Goal: Task Accomplishment & Management: Manage account settings

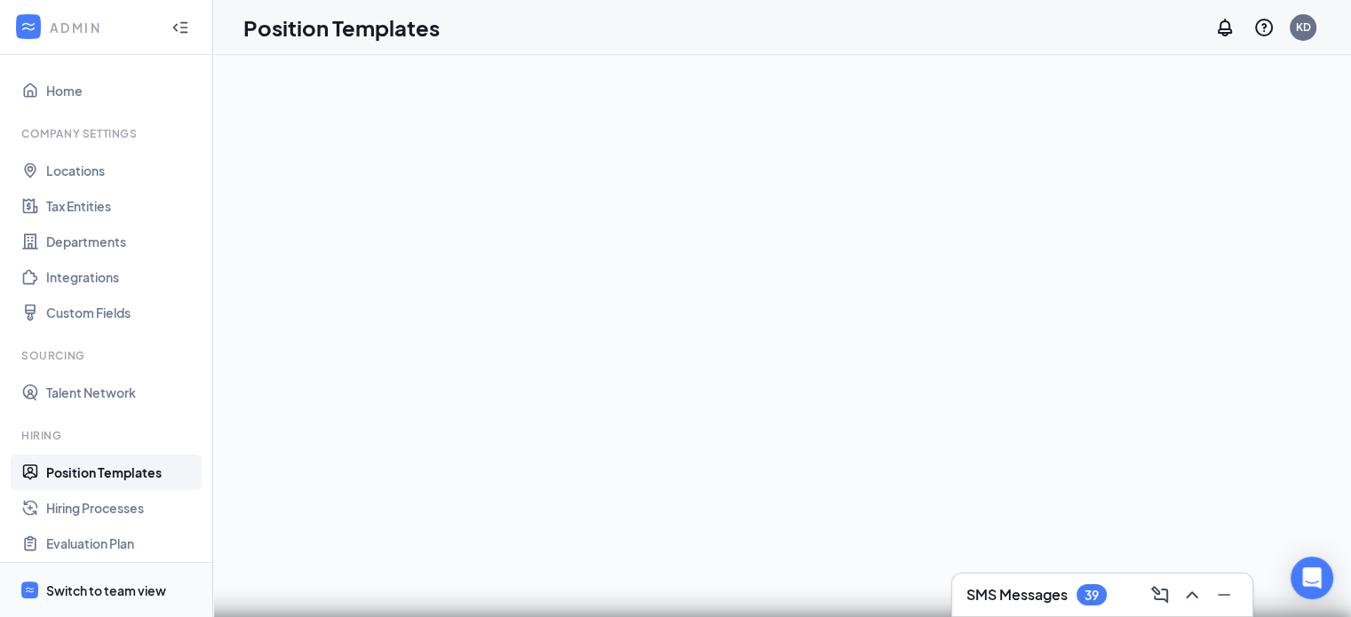
click at [73, 590] on div "Switch to team view" at bounding box center [106, 591] width 120 height 18
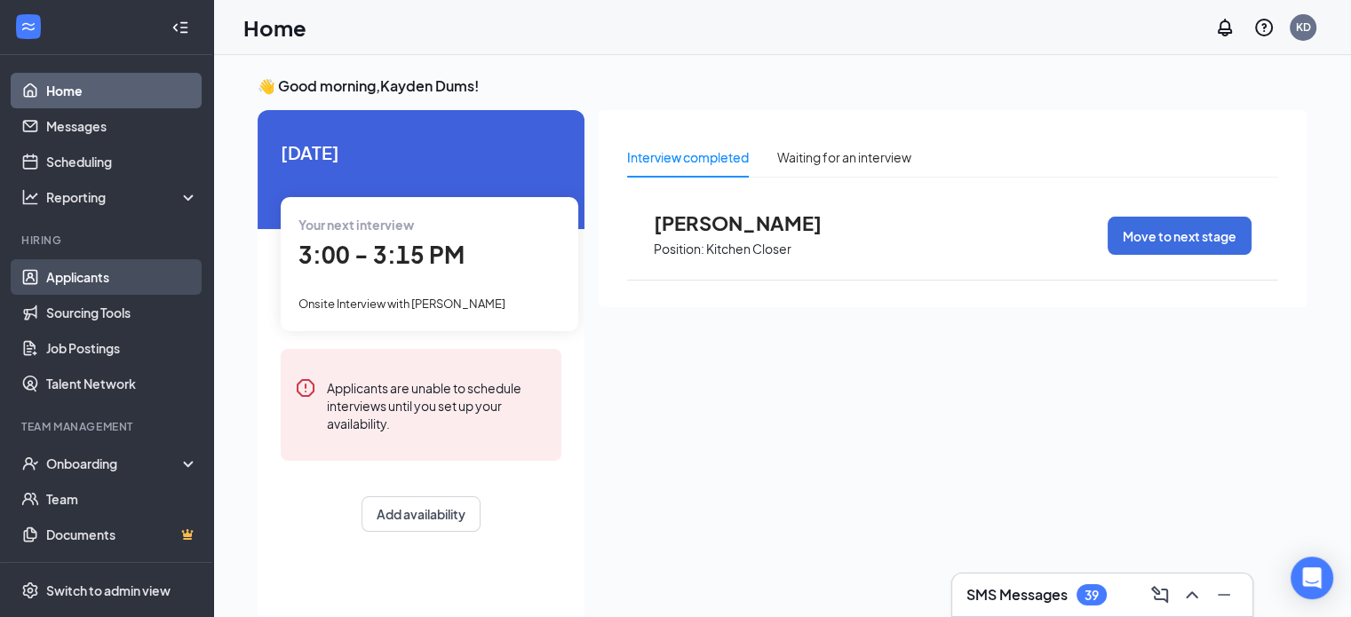
click at [87, 271] on link "Applicants" at bounding box center [122, 277] width 152 height 36
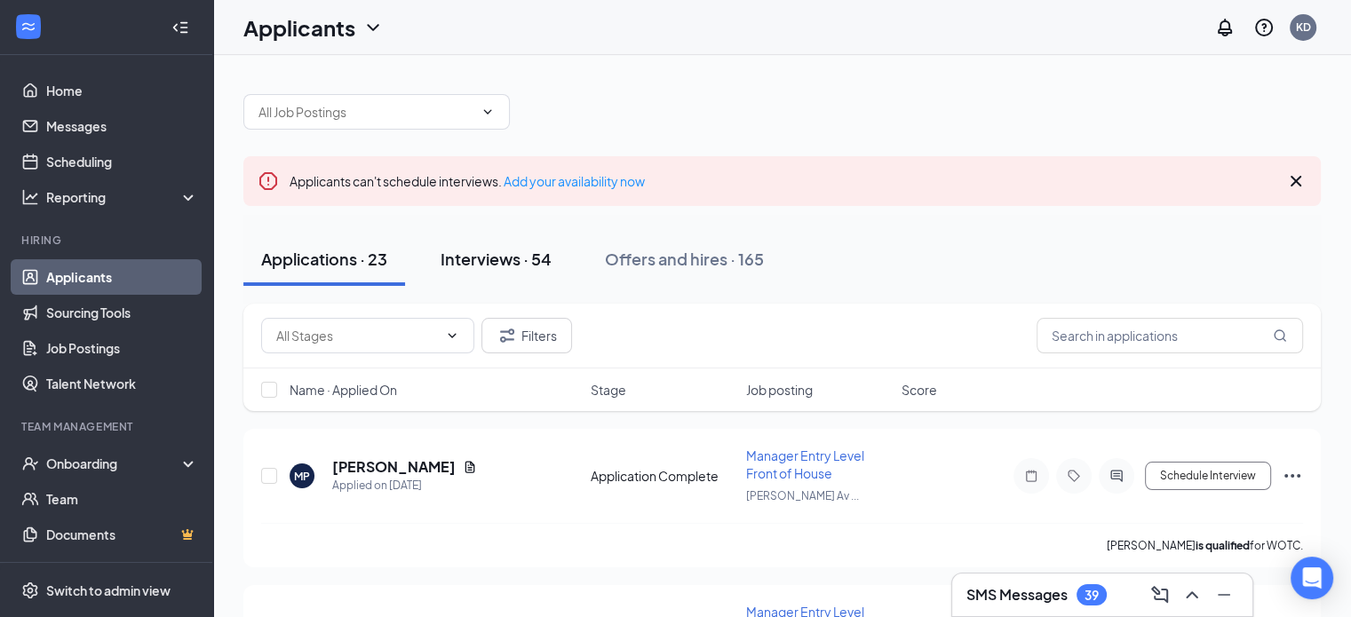
click at [513, 244] on button "Interviews · 54" at bounding box center [496, 259] width 147 height 53
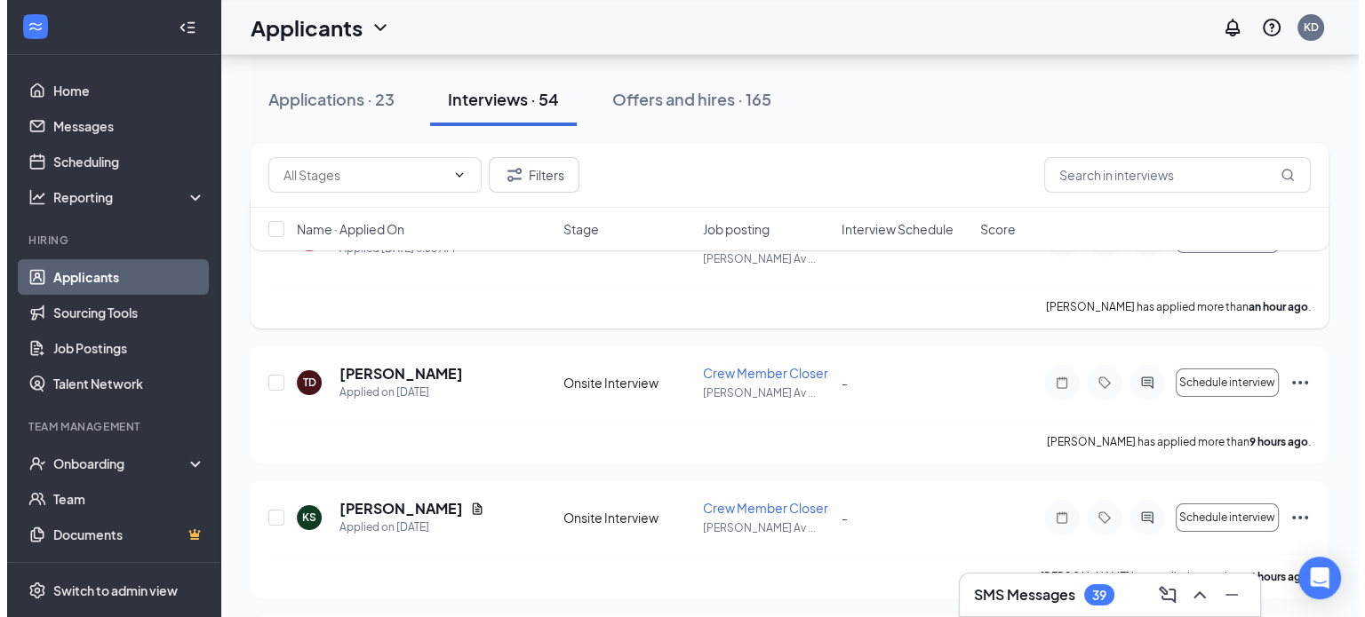
scroll to position [267, 0]
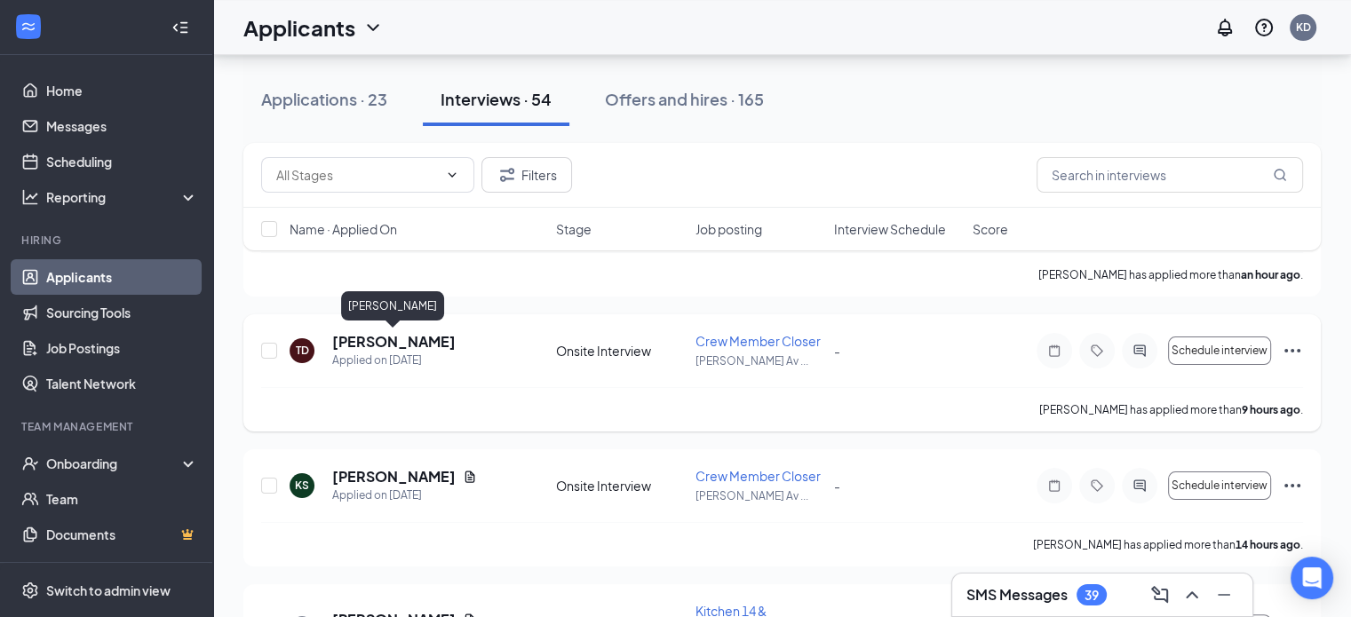
click at [381, 341] on h5 "[PERSON_NAME]" at bounding box center [393, 342] width 123 height 20
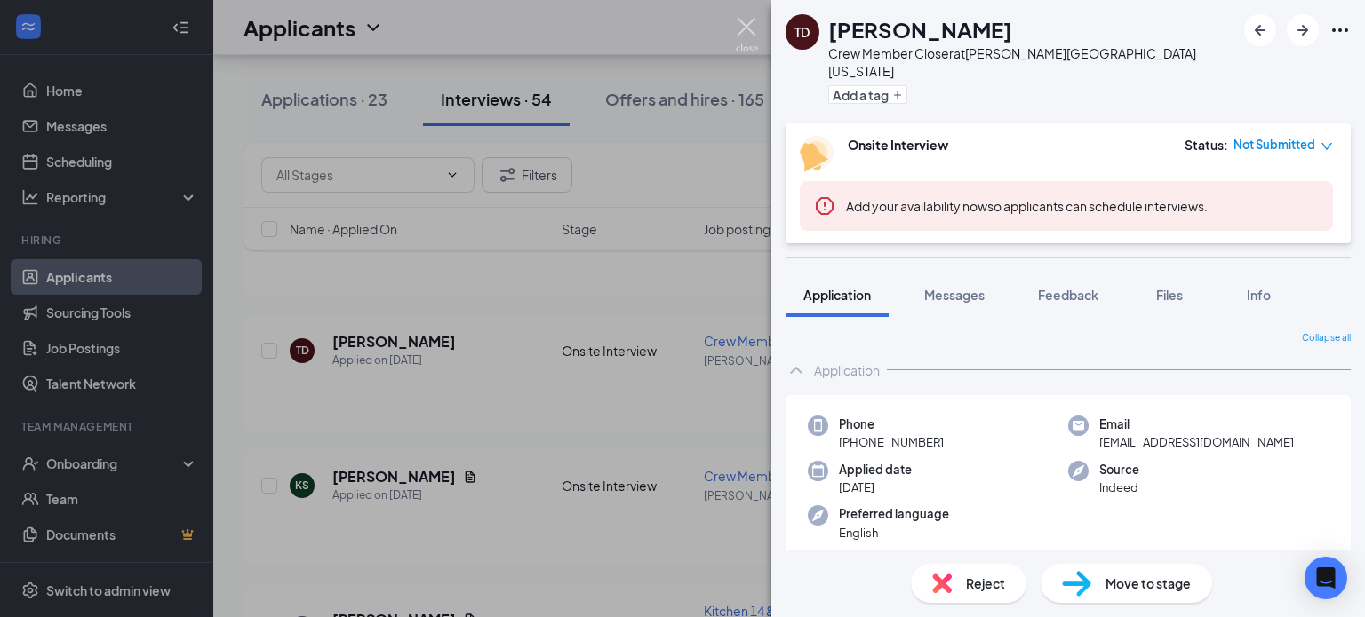
click at [745, 28] on img at bounding box center [747, 35] width 22 height 35
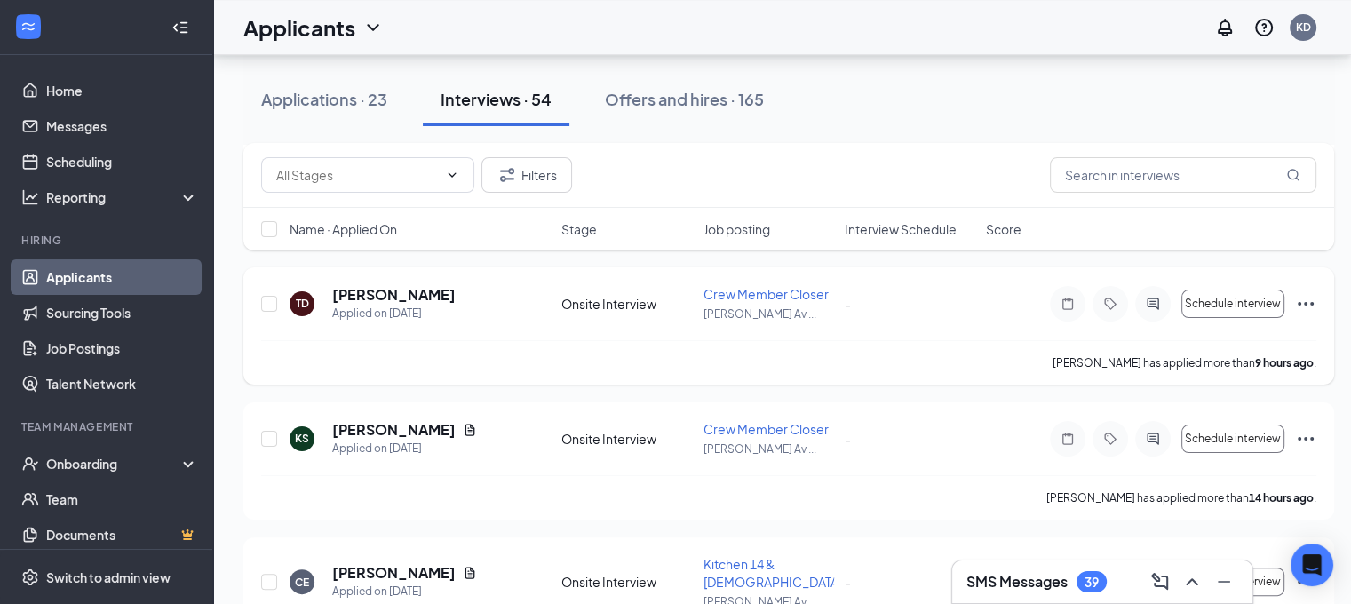
scroll to position [355, 0]
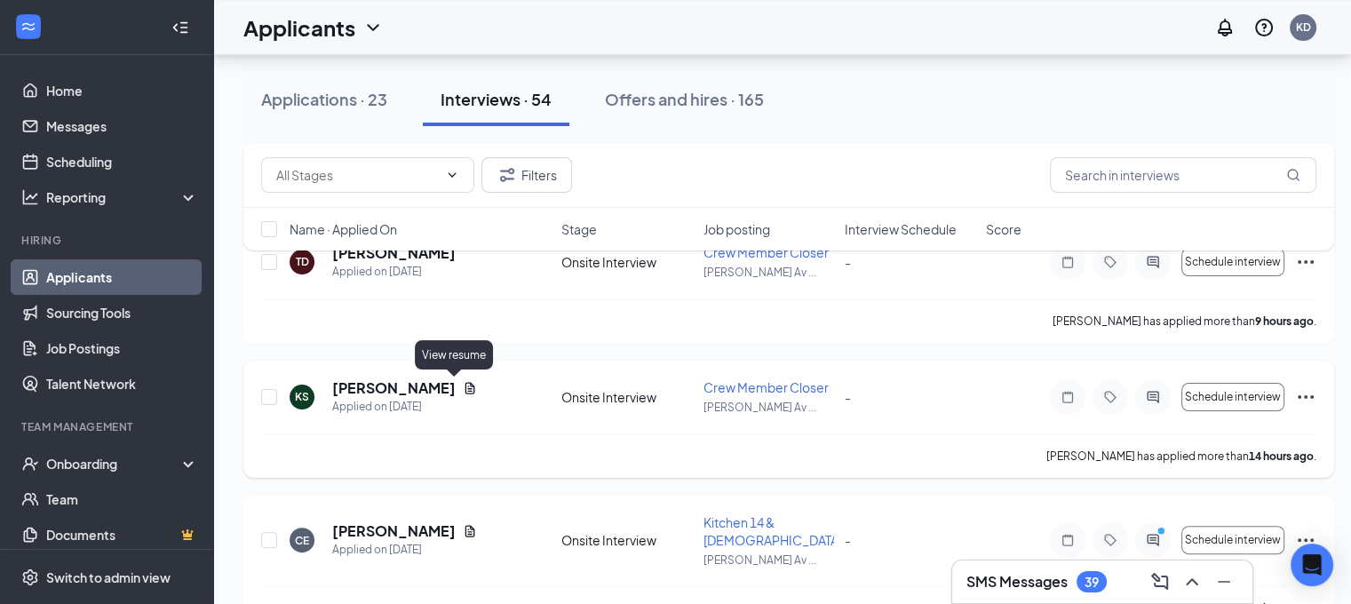
click at [463, 391] on icon "Document" at bounding box center [470, 388] width 14 height 14
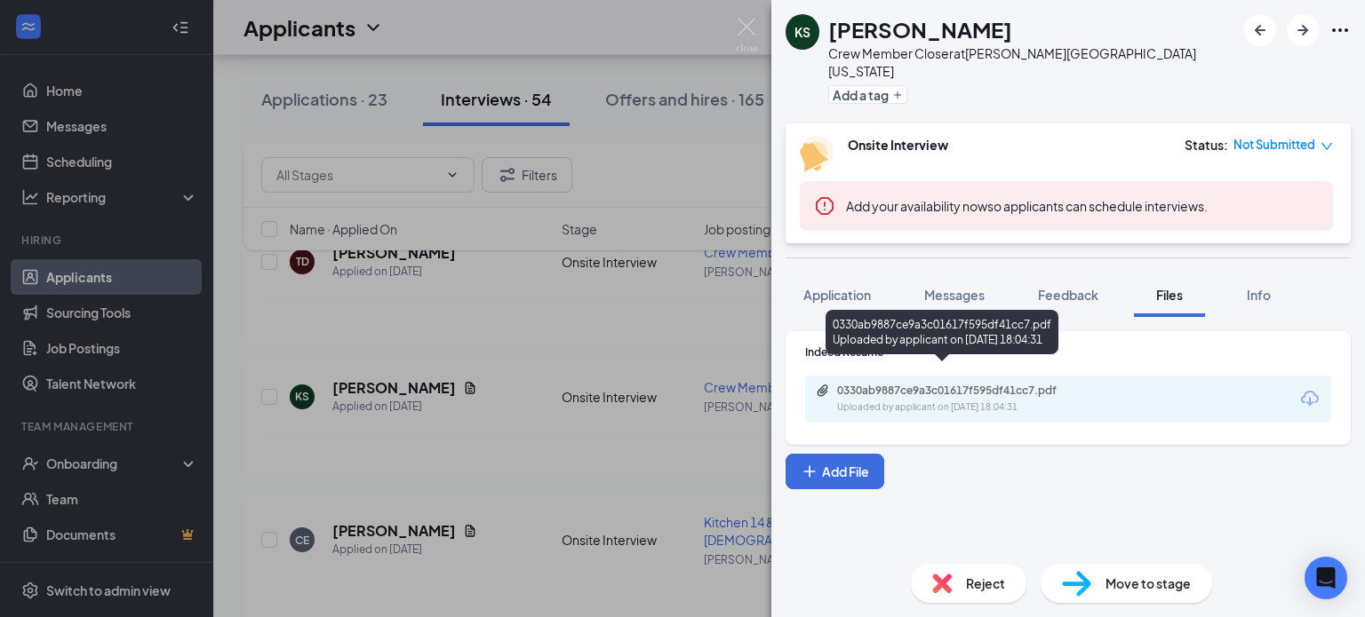
click at [1017, 384] on div "0330ab9887ce9a3c01617f595df41cc7.pdf Uploaded by applicant on [DATE] 18:04:31" at bounding box center [960, 399] width 288 height 31
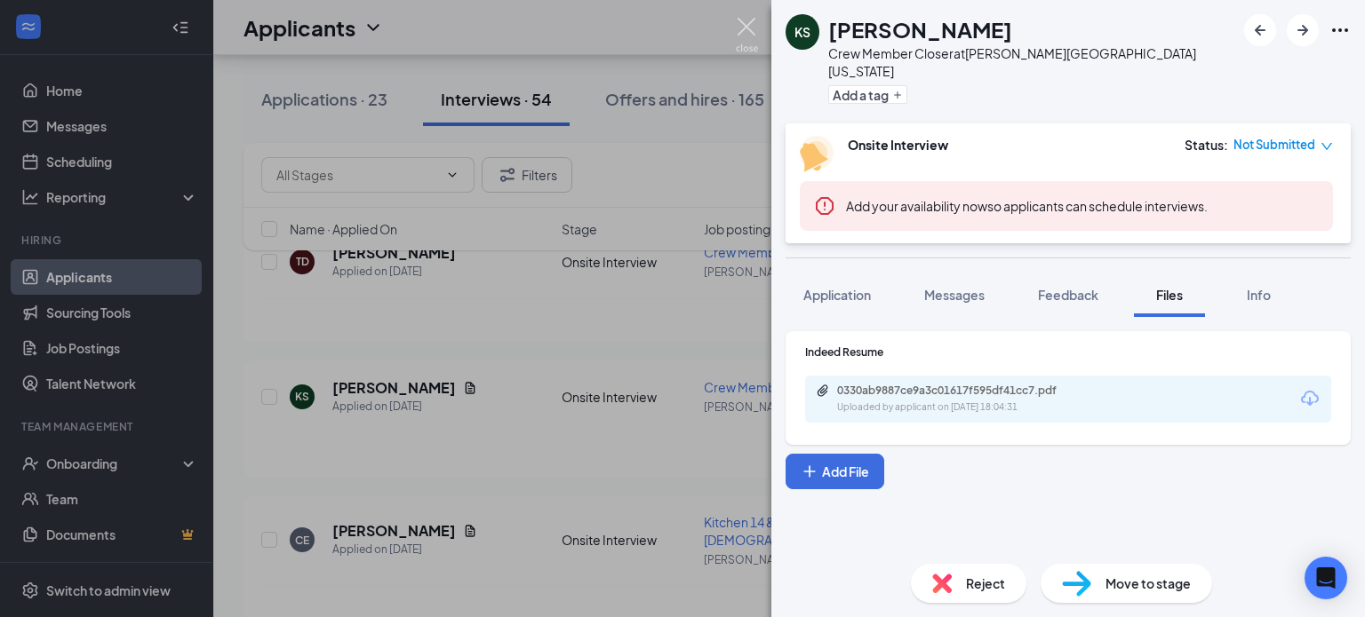
click at [746, 20] on img at bounding box center [747, 35] width 22 height 35
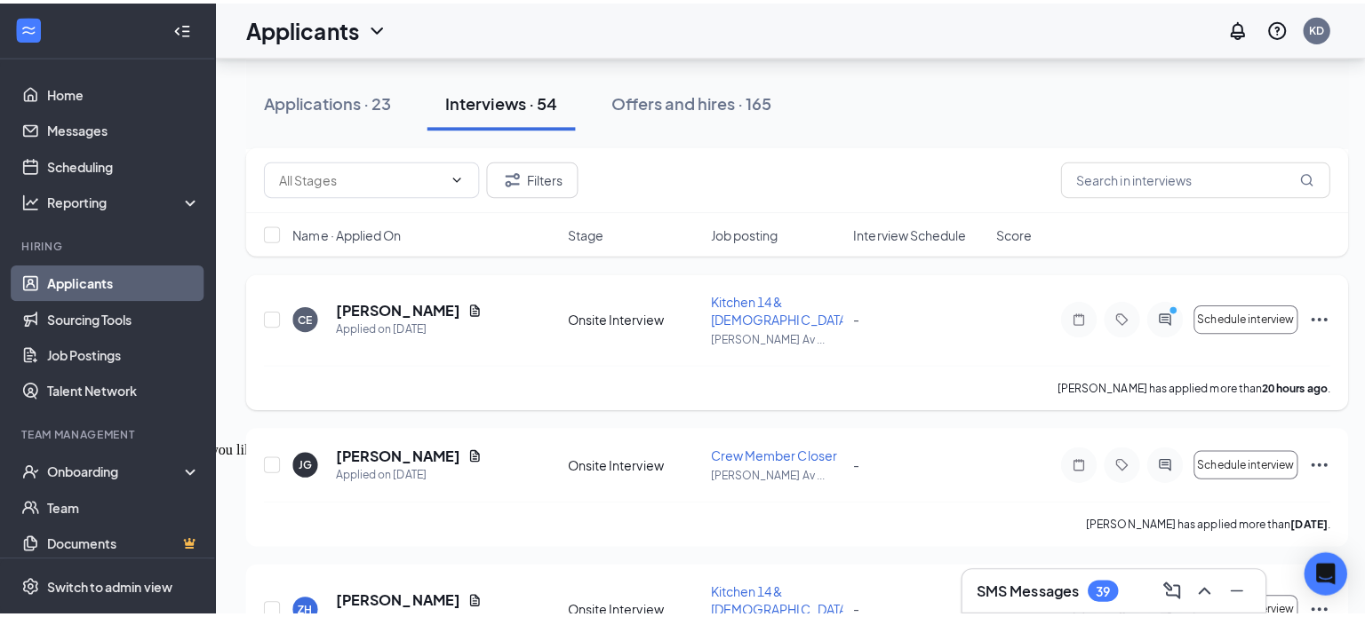
scroll to position [622, 0]
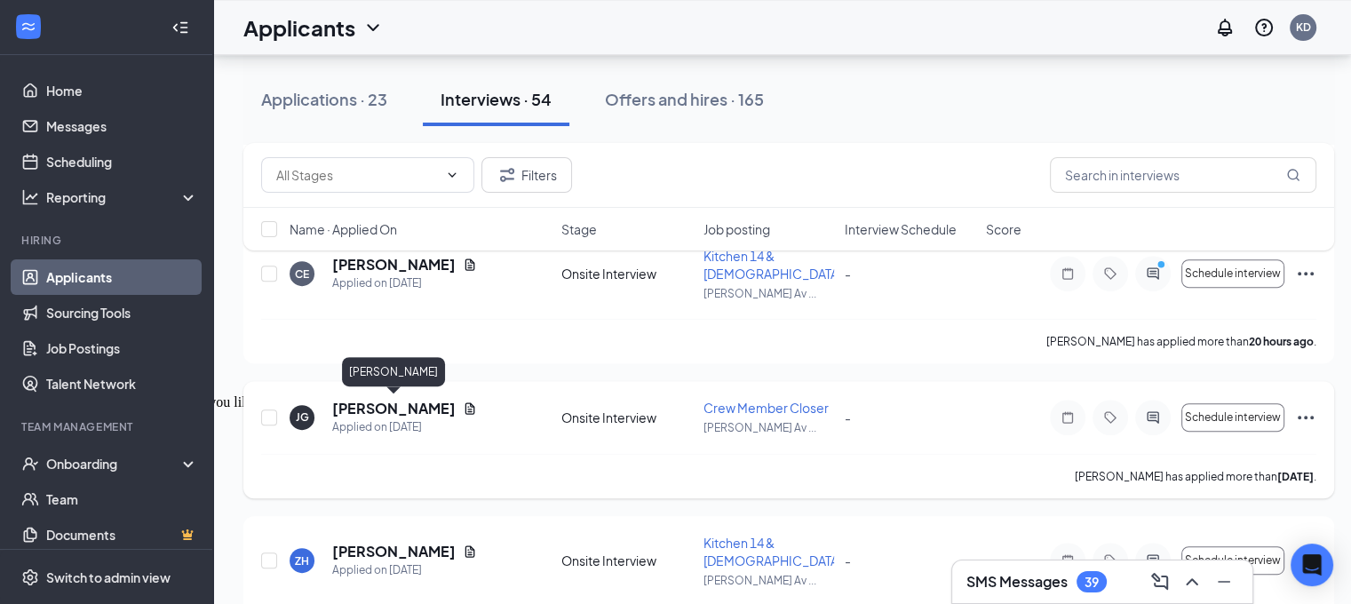
click at [371, 411] on h5 "[PERSON_NAME]" at bounding box center [393, 409] width 123 height 20
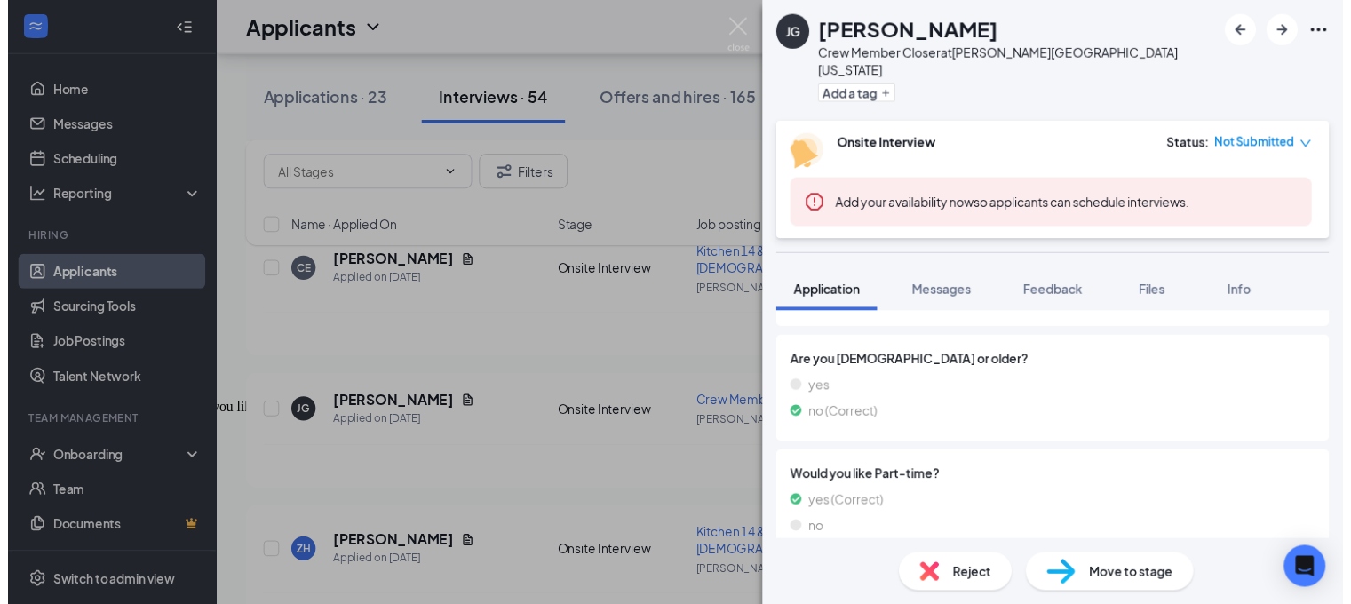
scroll to position [1009, 0]
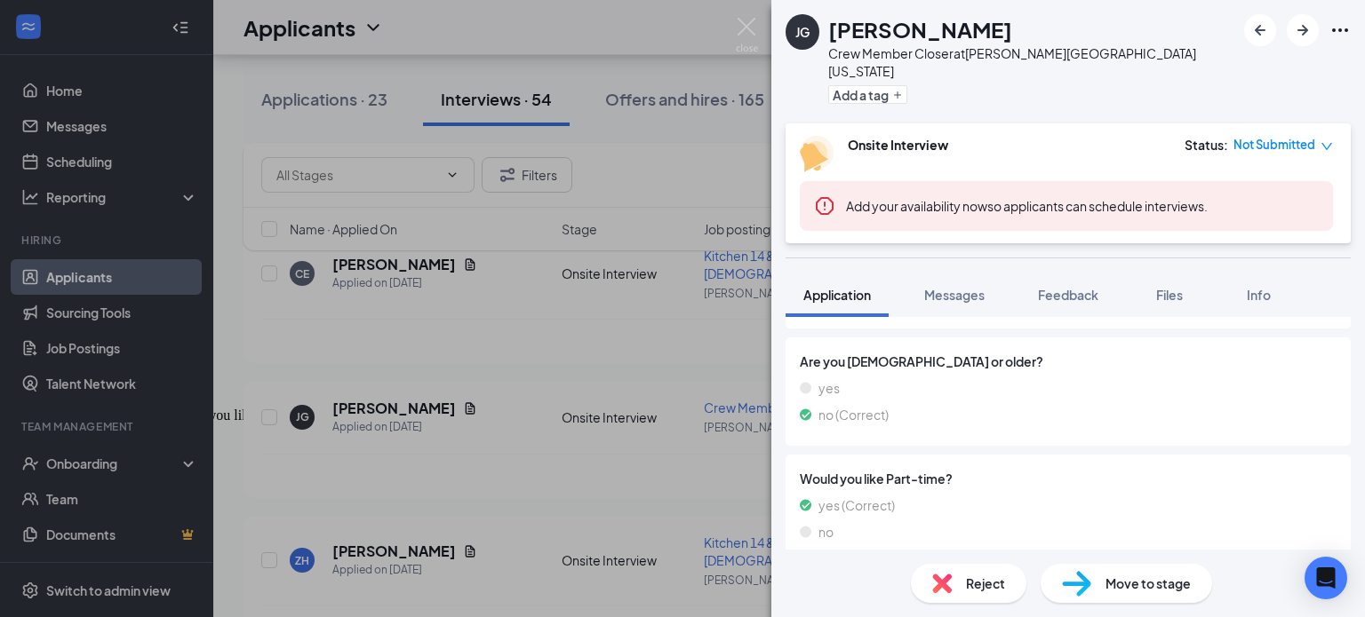
click at [519, 448] on div "[PERSON_NAME] Crew Member Closer at [PERSON_NAME][GEOGRAPHIC_DATA] [US_STATE] A…" at bounding box center [682, 308] width 1365 height 617
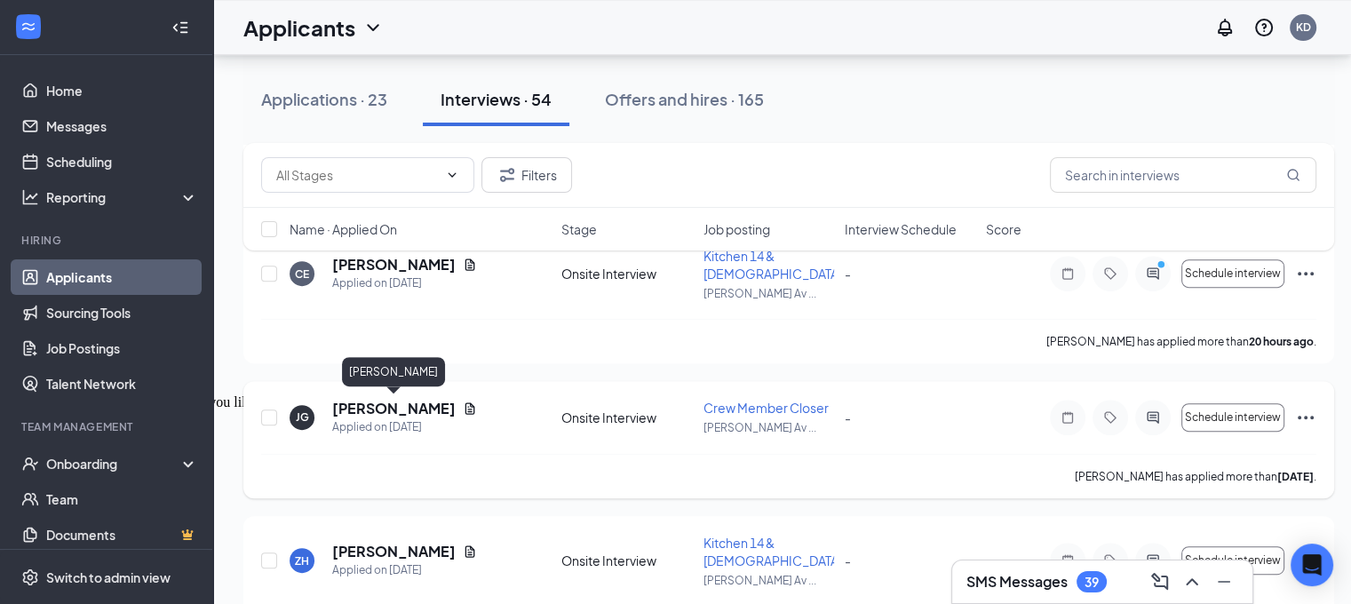
click at [423, 403] on h5 "[PERSON_NAME]" at bounding box center [393, 409] width 123 height 20
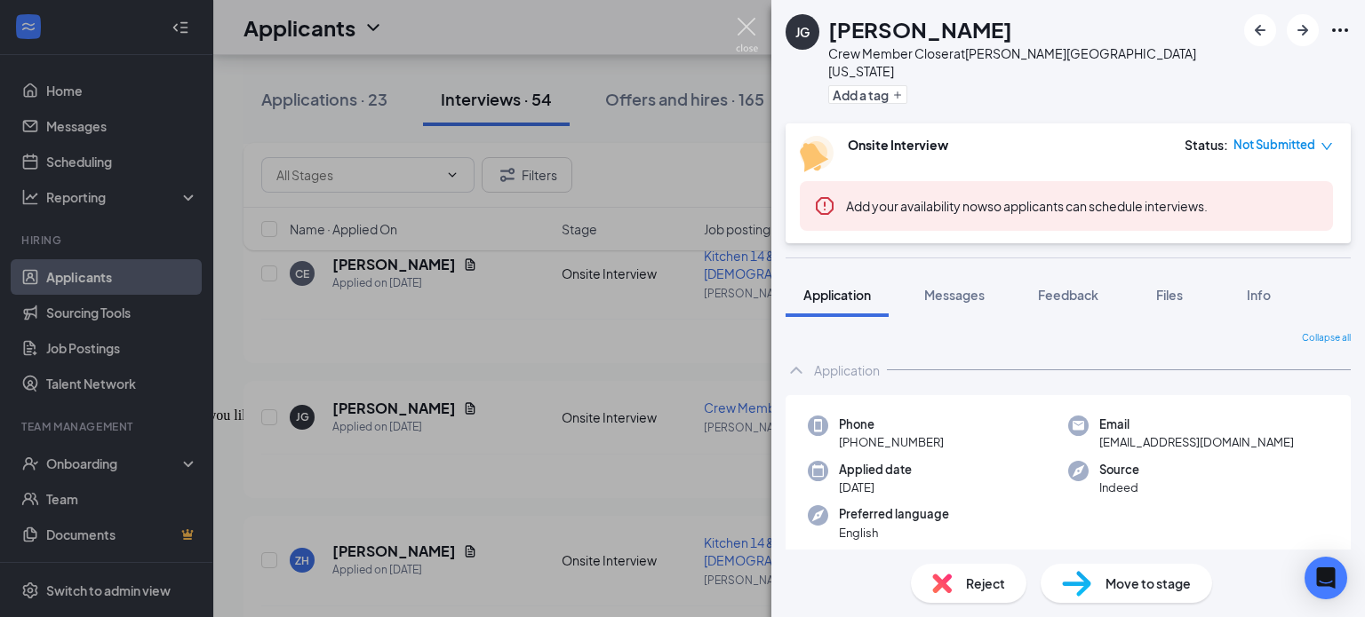
click at [736, 24] on img at bounding box center [747, 35] width 22 height 35
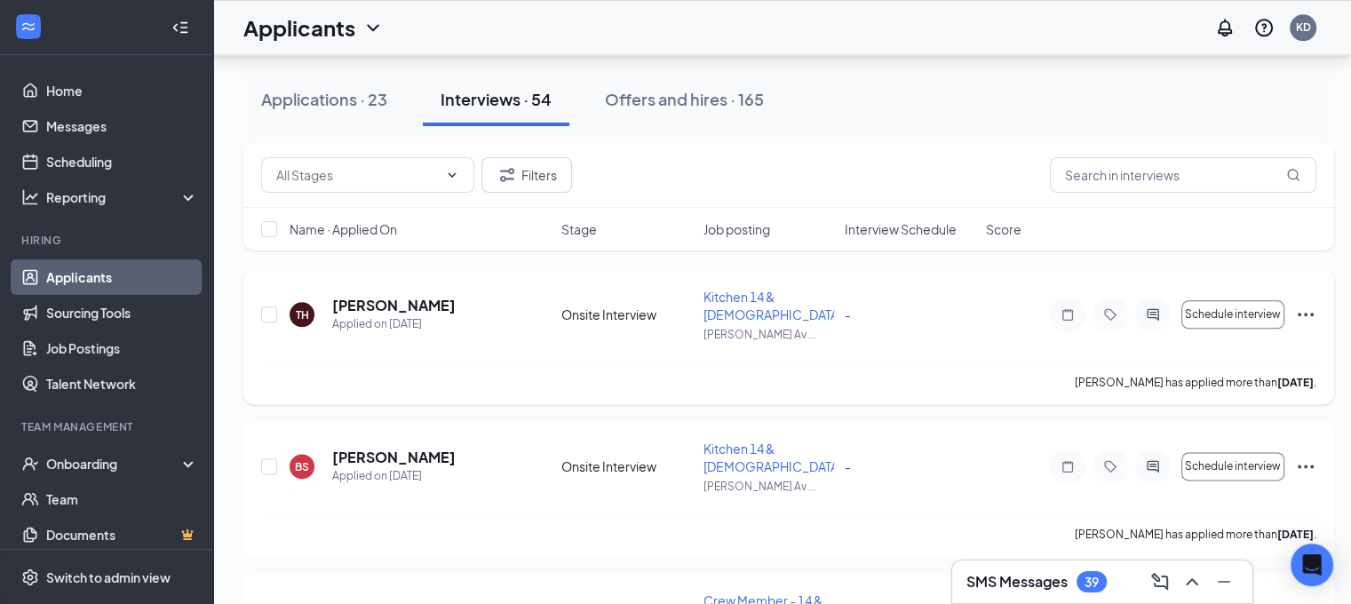
scroll to position [2310, 0]
